Goal: Task Accomplishment & Management: Manage account settings

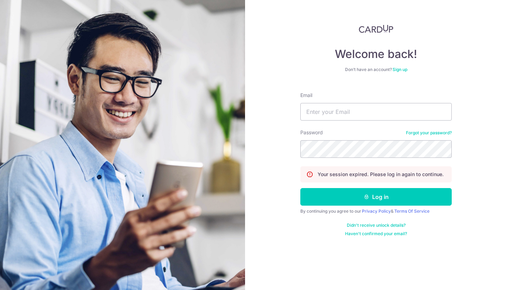
type input "zachary@lfb.sg"
click at [300, 188] on button "Log in" at bounding box center [375, 197] width 151 height 18
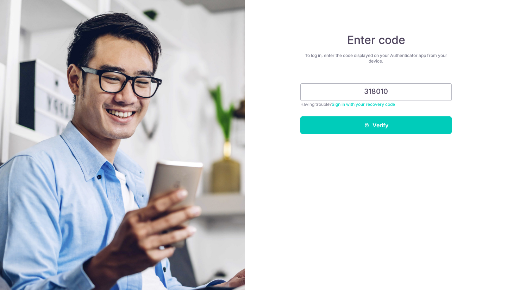
type input "318010"
click at [300, 117] on button "Verify" at bounding box center [375, 126] width 151 height 18
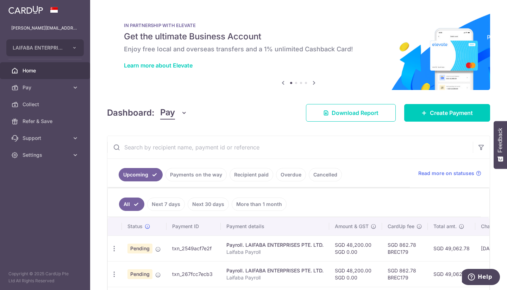
scroll to position [86, 0]
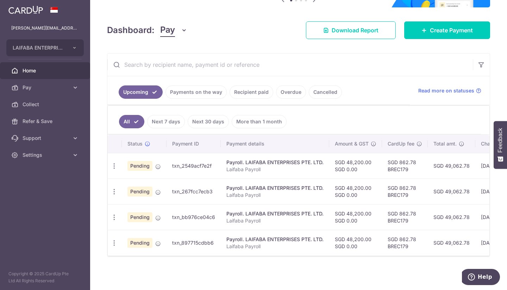
click at [188, 90] on link "Payments on the way" at bounding box center [195, 92] width 61 height 13
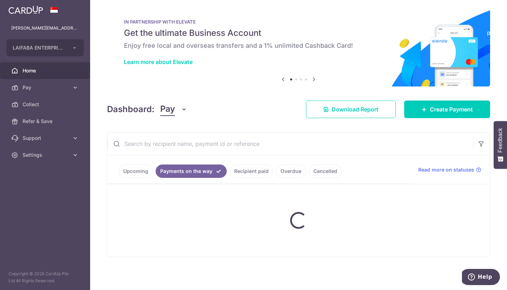
scroll to position [27, 0]
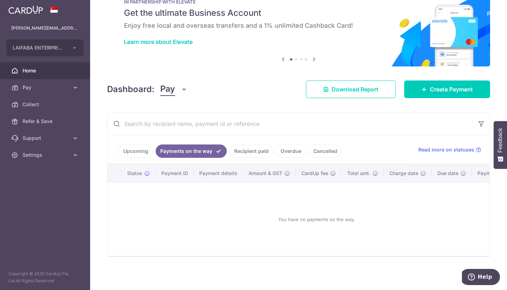
click at [263, 145] on link "Recipient paid" at bounding box center [252, 151] width 44 height 13
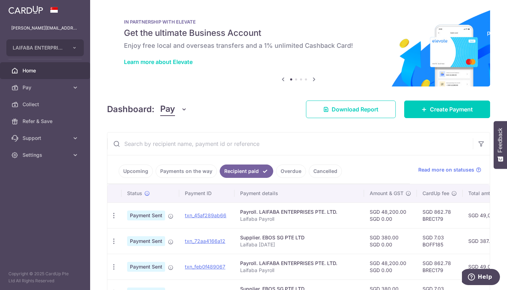
scroll to position [86, 0]
